Goal: Transaction & Acquisition: Purchase product/service

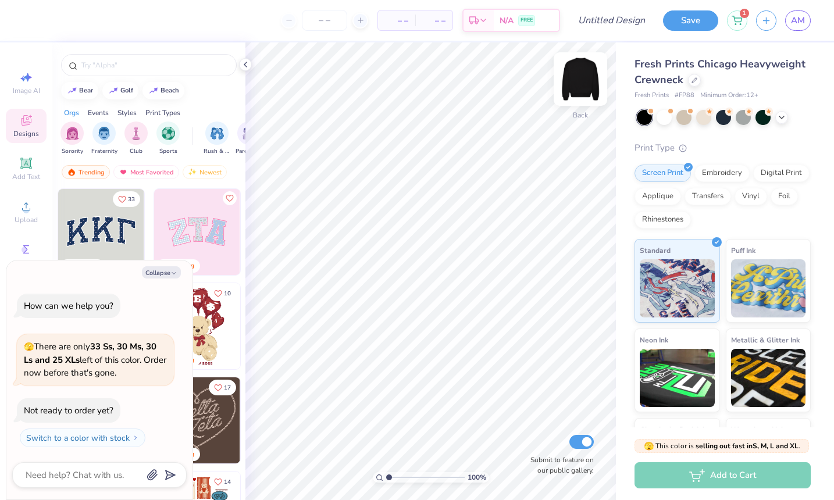
click at [583, 81] on img at bounding box center [580, 79] width 47 height 47
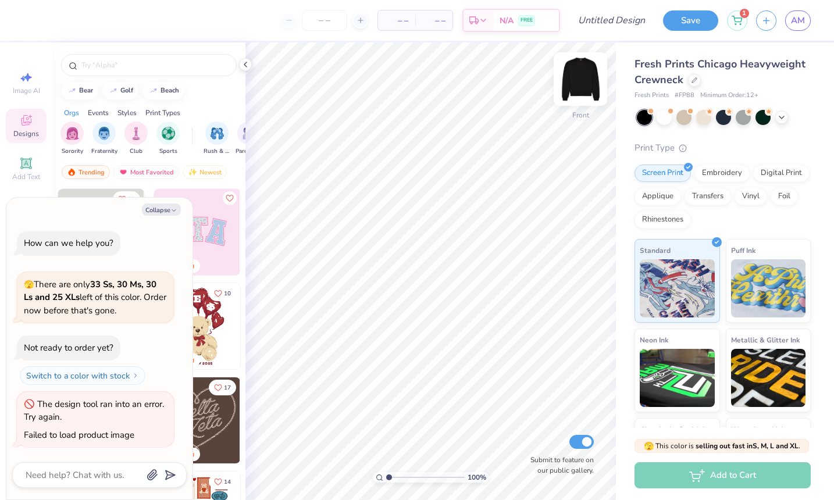
click at [582, 103] on div at bounding box center [581, 79] width 54 height 54
click at [153, 207] on button "Collapse" at bounding box center [161, 210] width 39 height 12
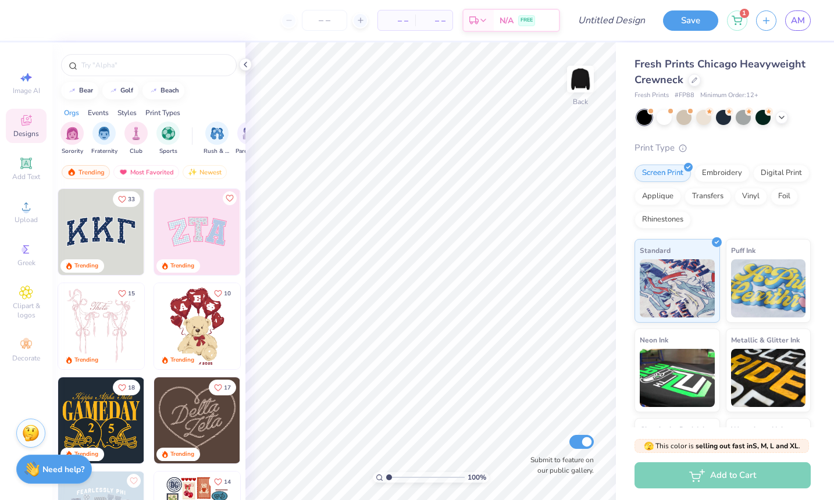
type textarea "x"
click at [30, 216] on span "Upload" at bounding box center [26, 219] width 23 height 9
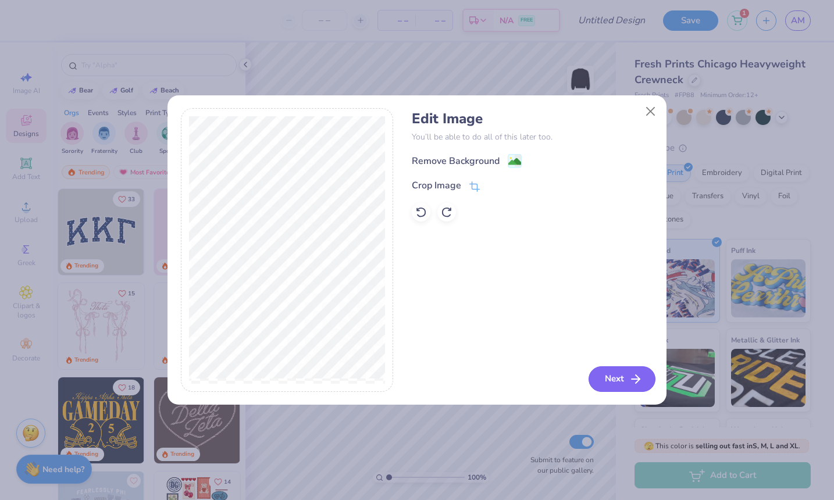
click at [607, 379] on button "Next" at bounding box center [622, 380] width 67 height 26
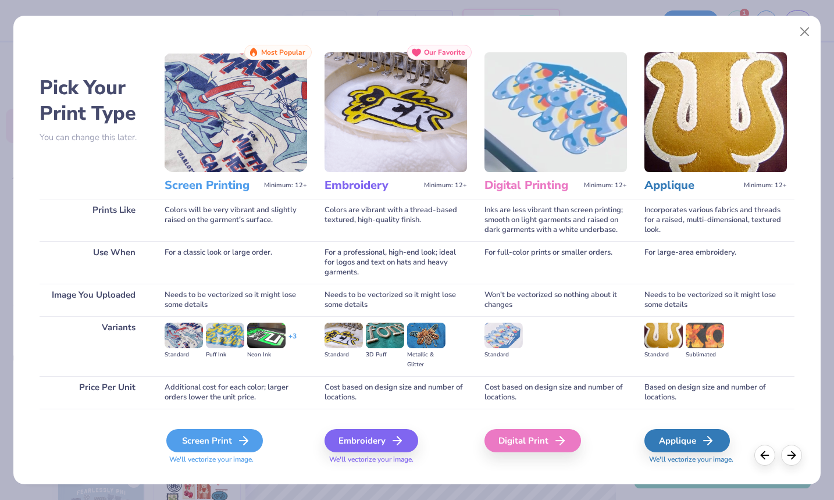
click at [224, 439] on div "Screen Print" at bounding box center [214, 440] width 97 height 23
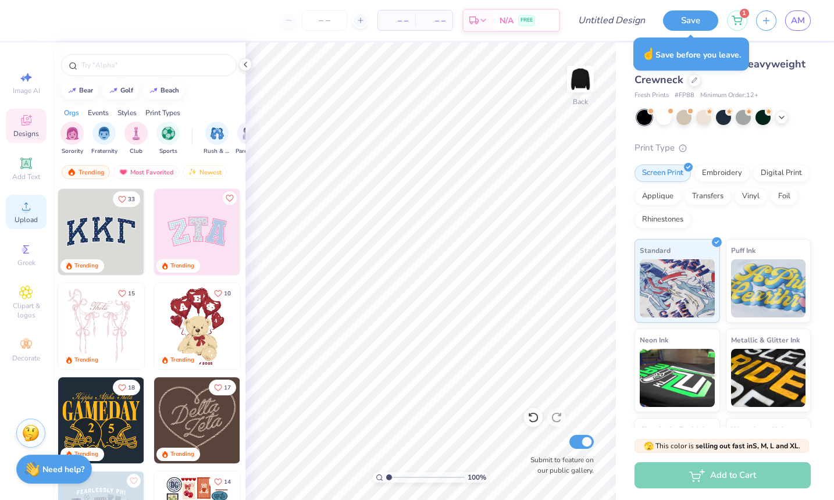
click at [36, 200] on div "Upload" at bounding box center [26, 212] width 41 height 34
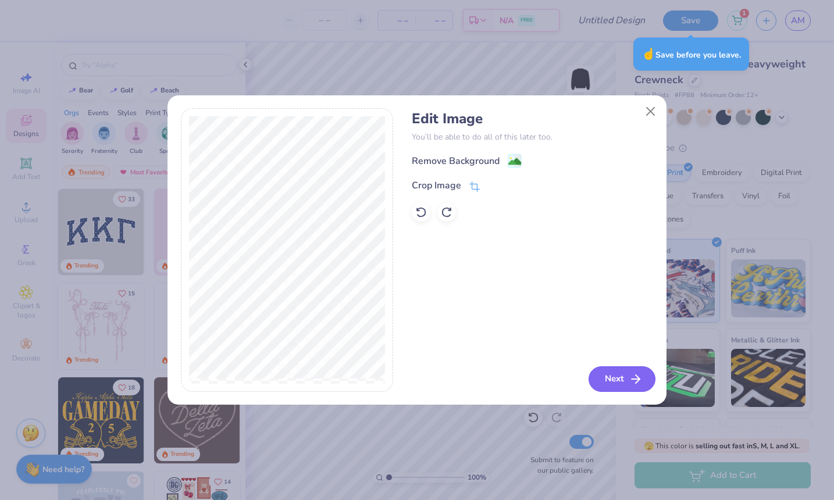
click at [606, 378] on button "Next" at bounding box center [622, 380] width 67 height 26
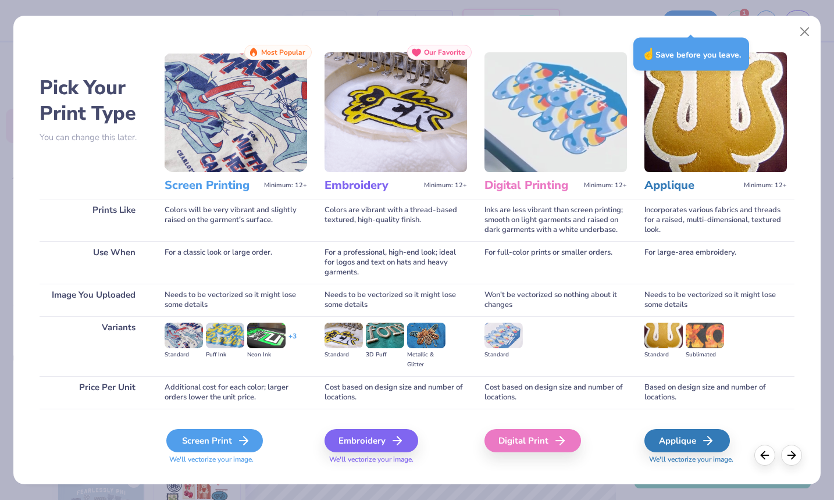
click at [194, 437] on div "Screen Print" at bounding box center [214, 440] width 97 height 23
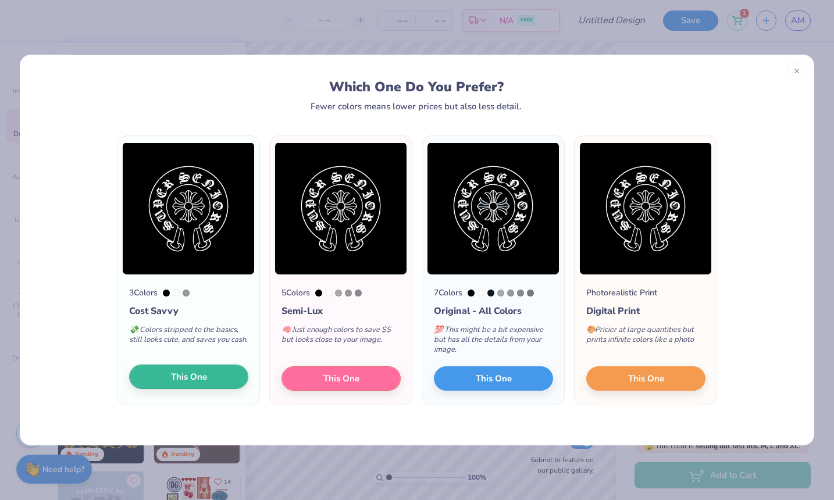
click at [194, 381] on span "This One" at bounding box center [189, 377] width 36 height 13
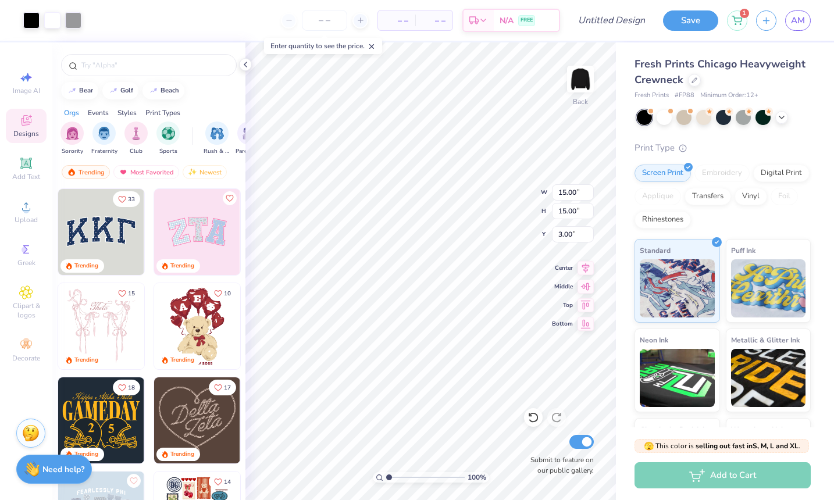
type input "4.36"
click at [625, 231] on div "Fresh Prints Chicago Heavyweight Crewneck Fresh Prints # FP88 Minimum Order: 12…" at bounding box center [725, 272] width 218 height 460
click at [535, 417] on icon at bounding box center [534, 418] width 12 height 12
click at [554, 418] on icon at bounding box center [557, 418] width 12 height 12
type input "4.36"
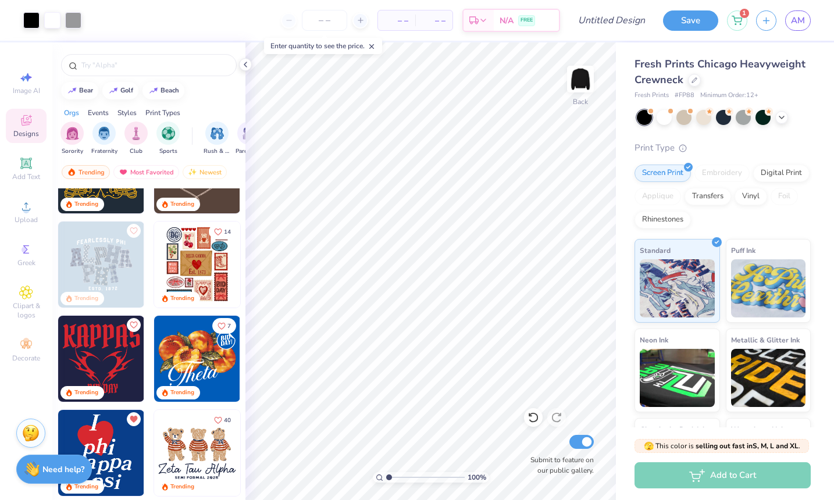
scroll to position [249, 0]
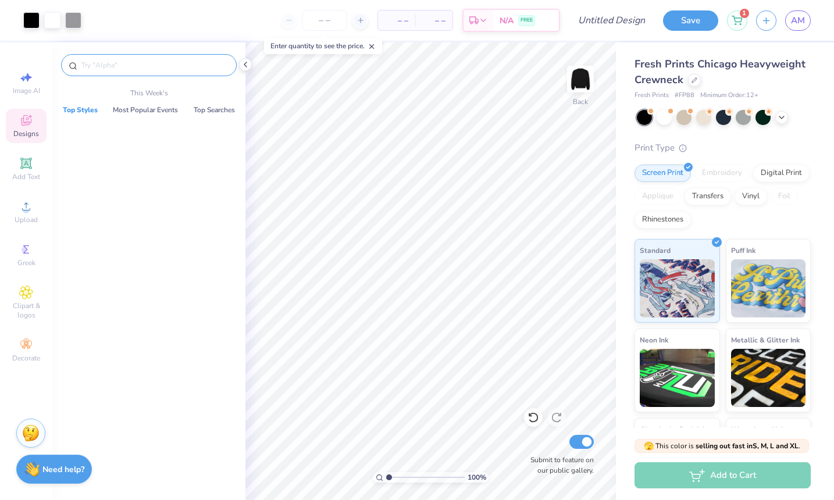
click at [116, 62] on input "text" at bounding box center [154, 65] width 149 height 12
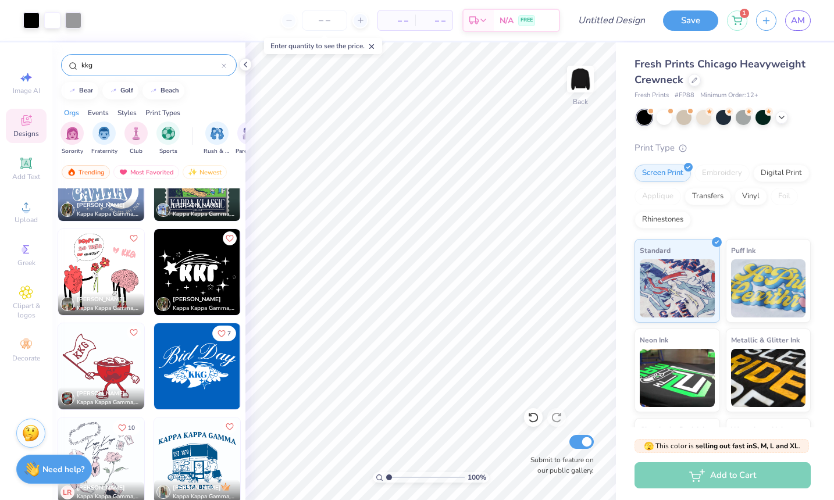
scroll to position [4023, 0]
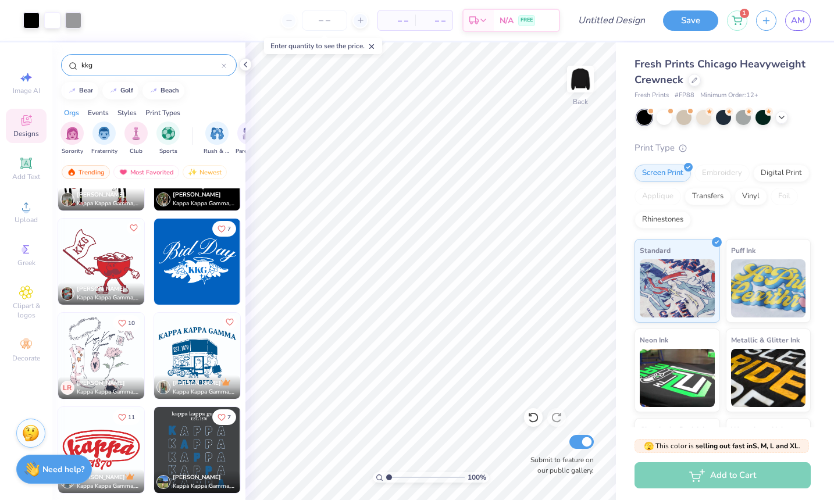
drag, startPoint x: 115, startPoint y: 70, endPoint x: 58, endPoint y: 62, distance: 58.2
click at [58, 62] on div "kkg" at bounding box center [148, 62] width 193 height 40
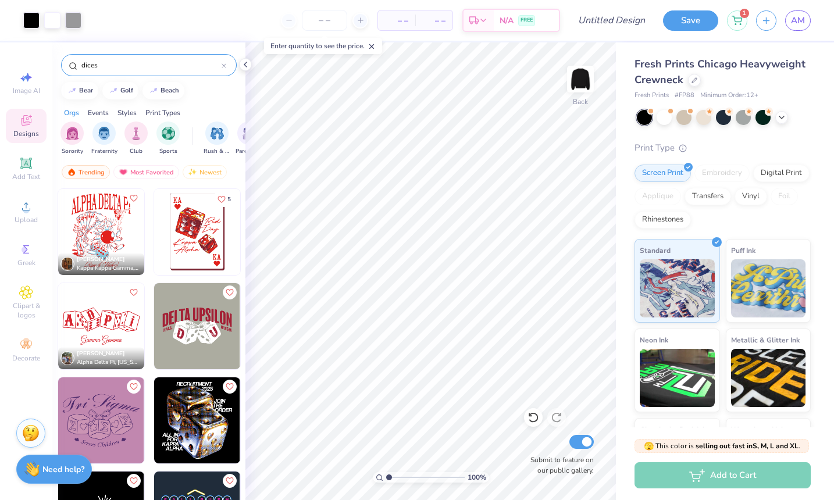
scroll to position [0, 0]
type input "dices"
type input "4.65"
click at [19, 215] on span "Upload" at bounding box center [26, 219] width 23 height 9
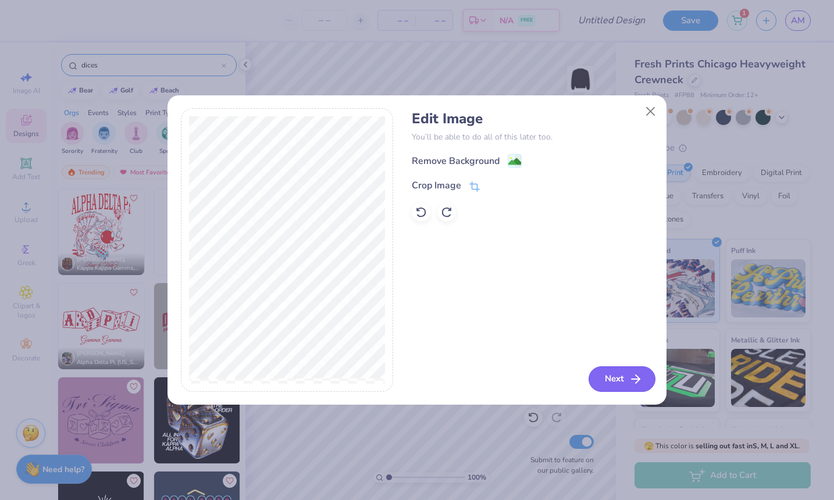
click at [628, 379] on button "Next" at bounding box center [622, 380] width 67 height 26
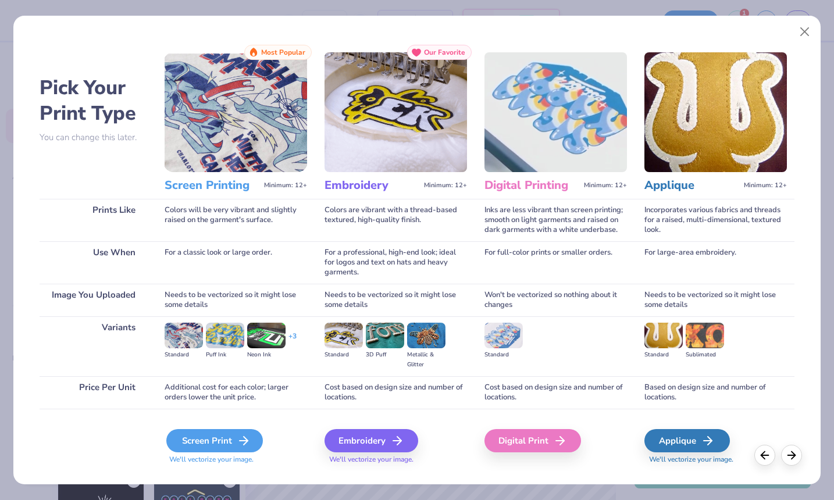
click at [212, 446] on div "Screen Print" at bounding box center [214, 440] width 97 height 23
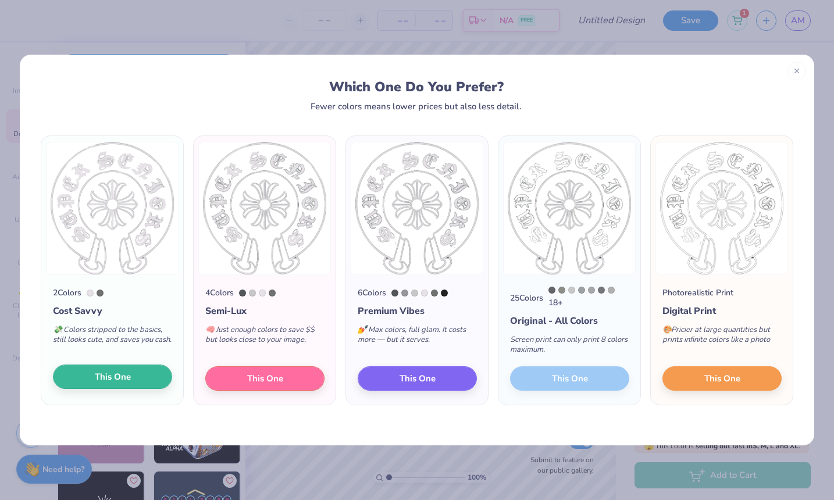
click at [127, 382] on span "This One" at bounding box center [113, 377] width 36 height 13
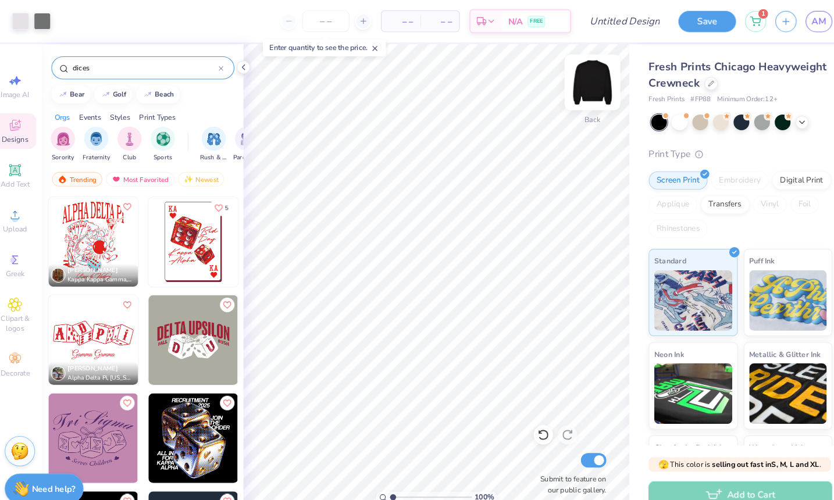
click at [568, 95] on img at bounding box center [580, 79] width 47 height 47
click at [569, 83] on img at bounding box center [580, 79] width 47 height 47
click at [572, 89] on img at bounding box center [580, 79] width 47 height 47
click at [572, 89] on img at bounding box center [580, 78] width 23 height 23
click at [567, 90] on img at bounding box center [580, 79] width 47 height 47
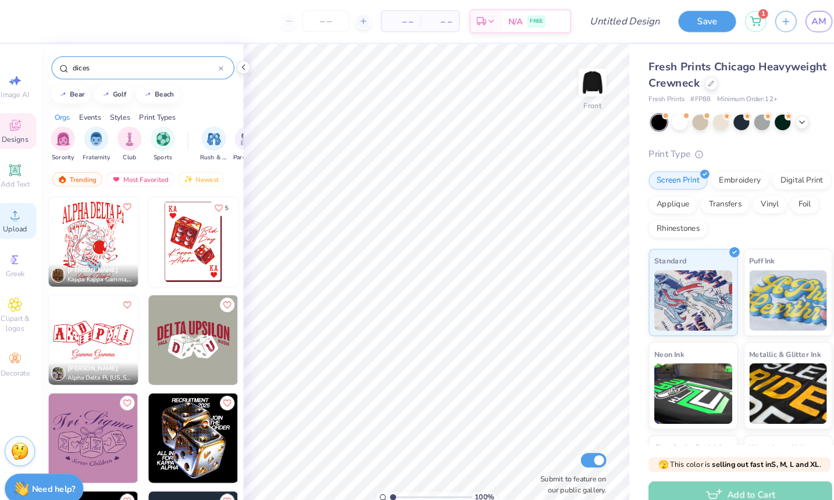
click at [22, 214] on div "Upload" at bounding box center [26, 212] width 41 height 34
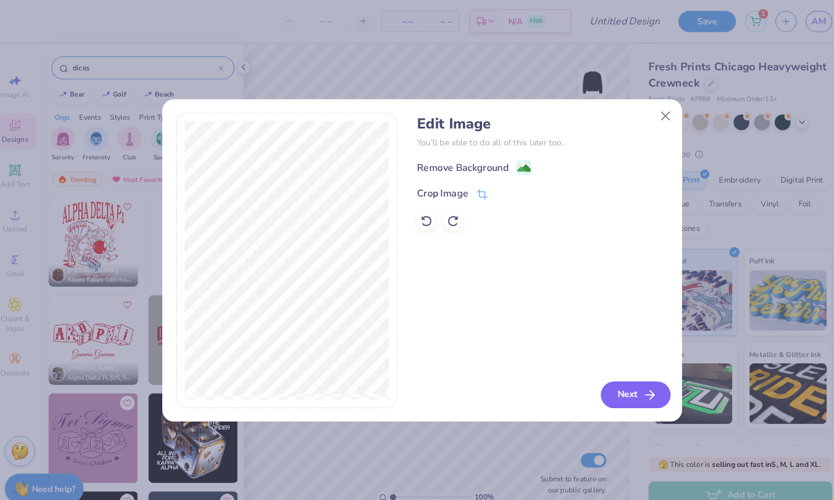
click at [592, 380] on button "Next" at bounding box center [622, 380] width 67 height 26
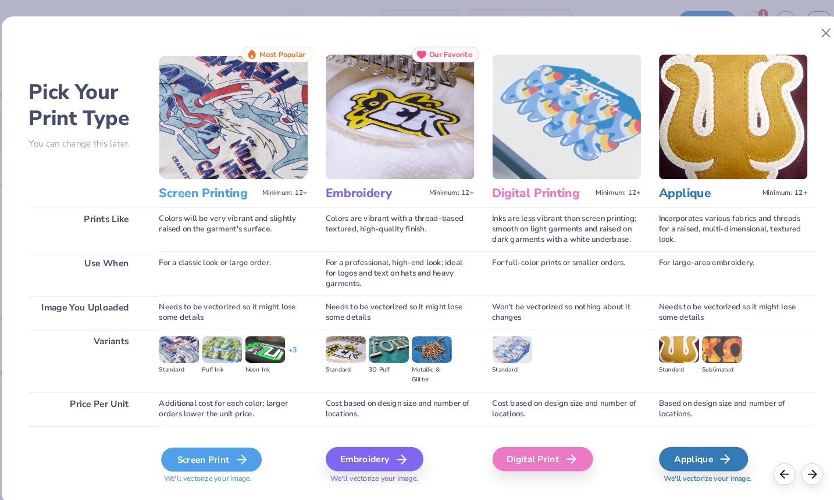
click at [181, 433] on div "Screen Print" at bounding box center [214, 440] width 97 height 23
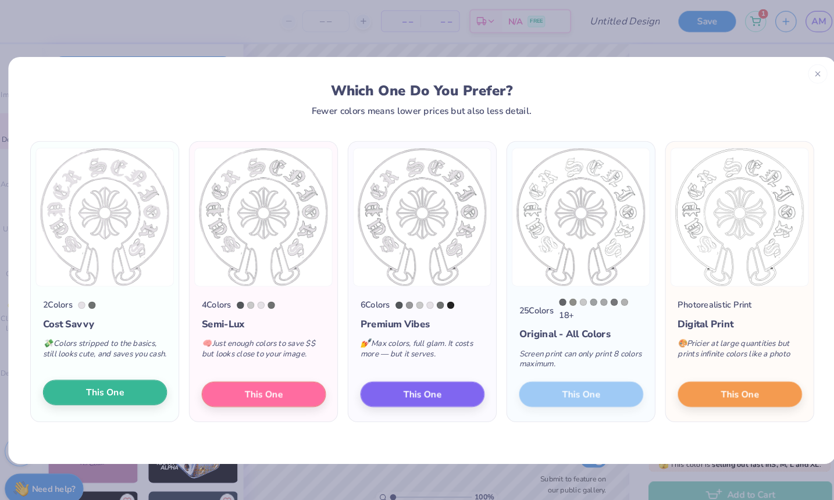
click at [95, 381] on span "This One" at bounding box center [113, 377] width 36 height 13
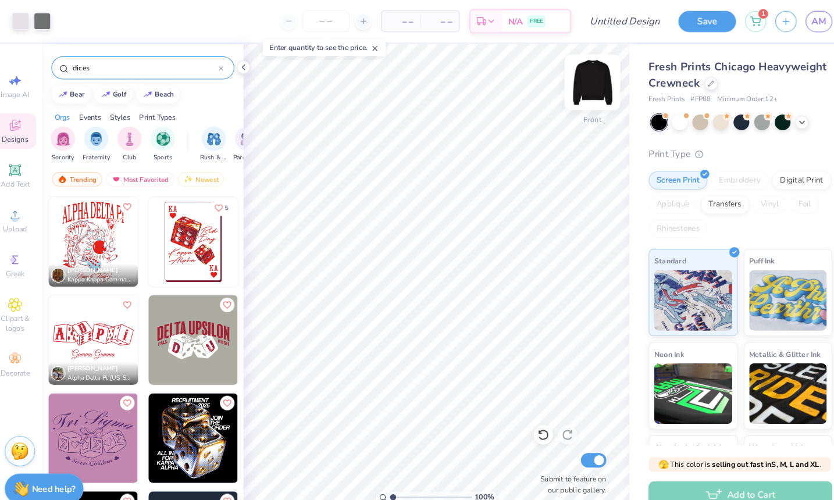
click at [568, 83] on img at bounding box center [580, 79] width 47 height 47
